Goal: Find specific page/section: Find specific page/section

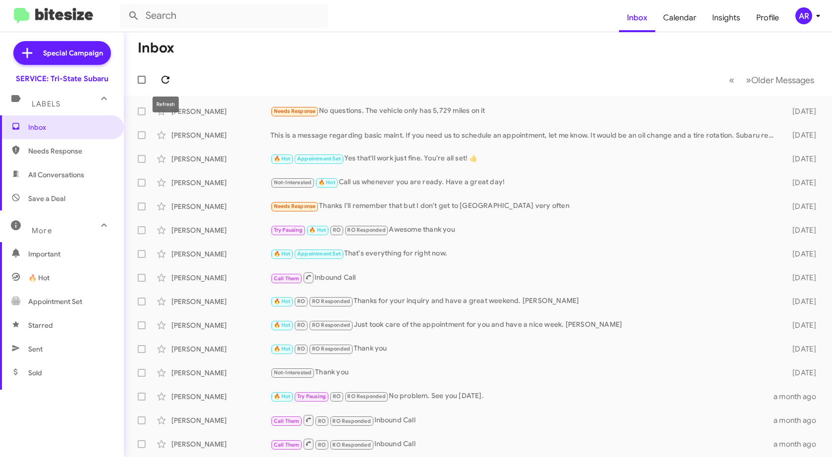
click at [163, 83] on icon at bounding box center [165, 80] width 8 height 8
click at [70, 154] on span "Needs Response" at bounding box center [70, 151] width 84 height 10
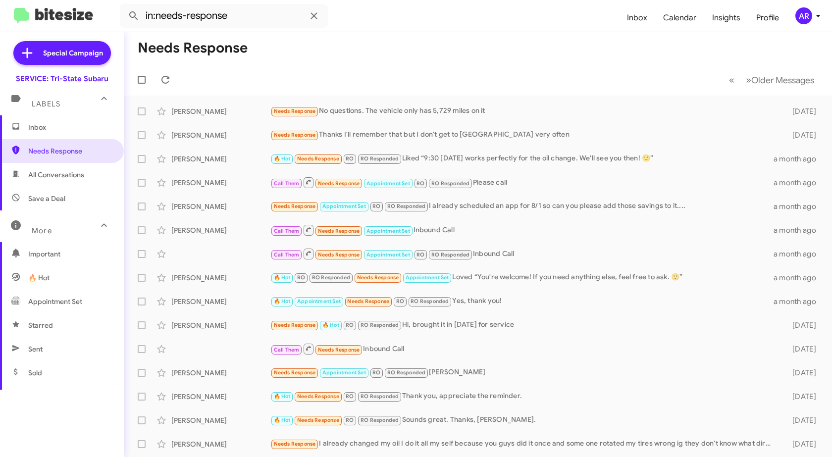
click at [54, 175] on span "All Conversations" at bounding box center [56, 175] width 56 height 10
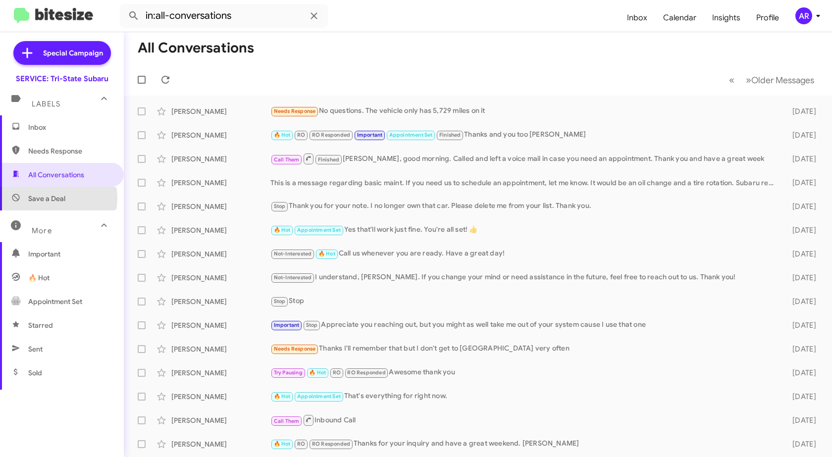
click at [53, 198] on span "Save a Deal" at bounding box center [46, 199] width 37 height 10
type input "in:not-interested"
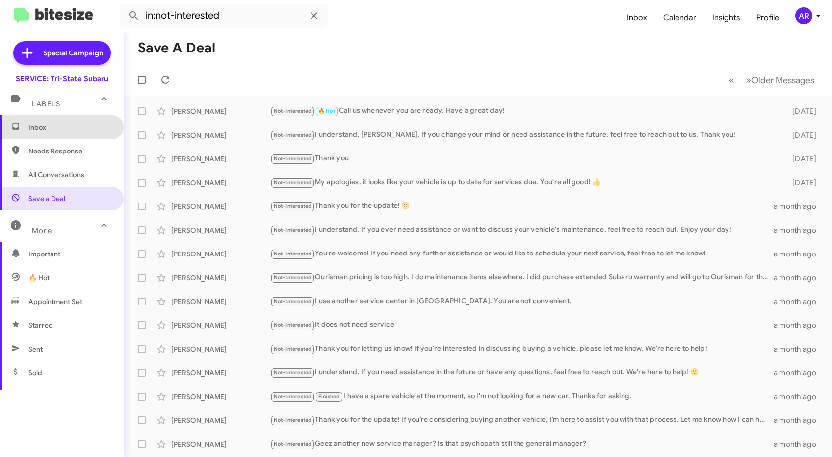
click at [62, 127] on span "Inbox" at bounding box center [70, 127] width 84 height 10
